Goal: Navigation & Orientation: Find specific page/section

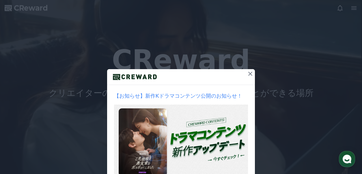
click at [247, 74] on icon at bounding box center [250, 73] width 7 height 7
